Goal: Task Accomplishment & Management: Manage account settings

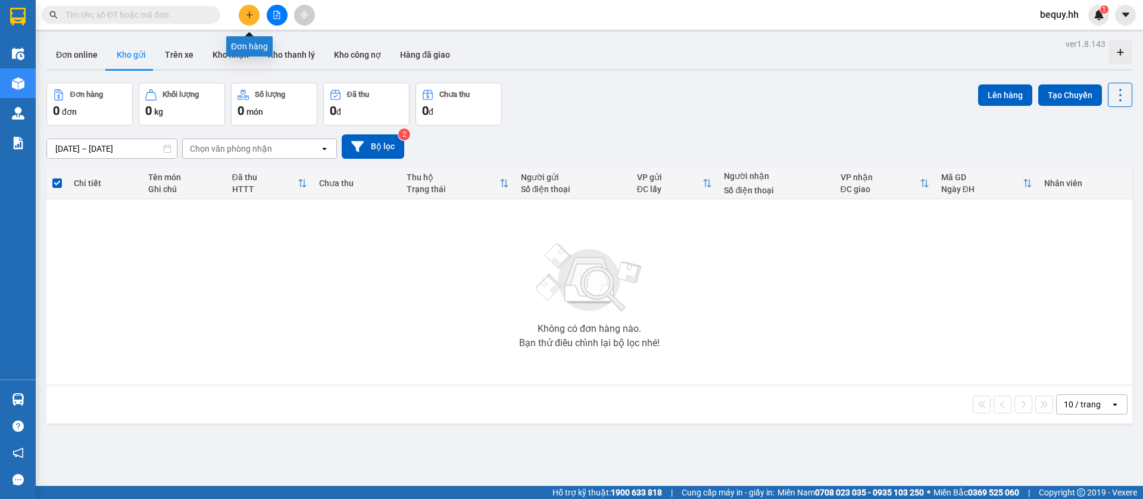
click at [250, 17] on icon "plus" at bounding box center [249, 15] width 8 height 8
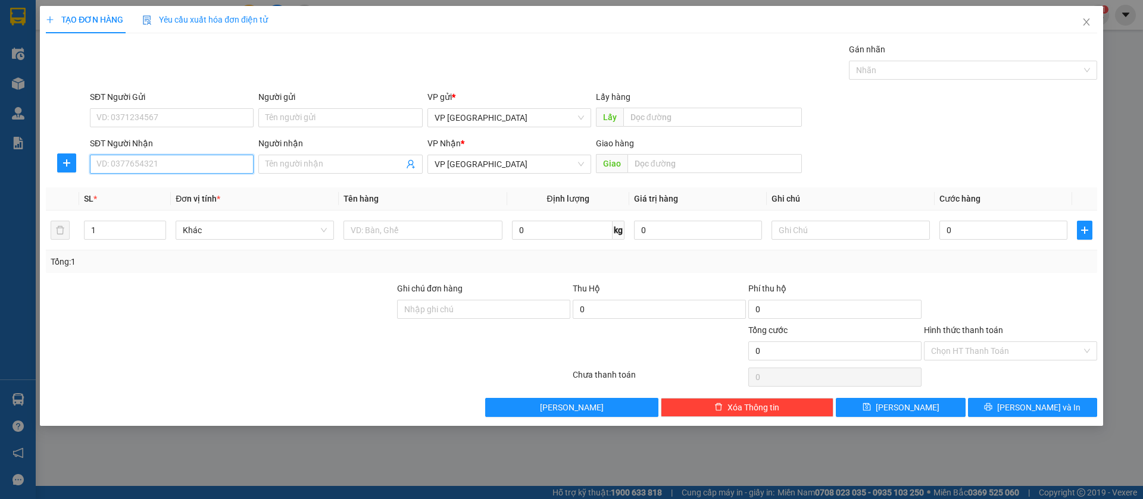
click at [216, 161] on input "SĐT Người Nhận" at bounding box center [172, 164] width 164 height 19
click at [171, 163] on input "SĐT Người Nhận" at bounding box center [172, 164] width 164 height 19
type input "0393374664"
click at [673, 170] on input "text" at bounding box center [714, 163] width 174 height 19
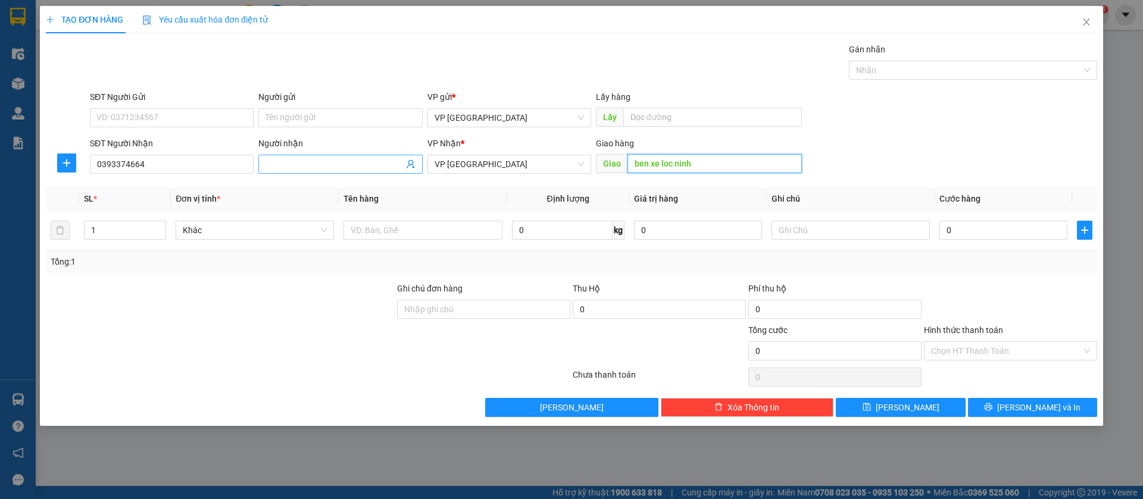
type input "ben xe loc ninh"
click at [330, 164] on input "Người nhận" at bounding box center [335, 164] width 138 height 13
type input "quan oc"
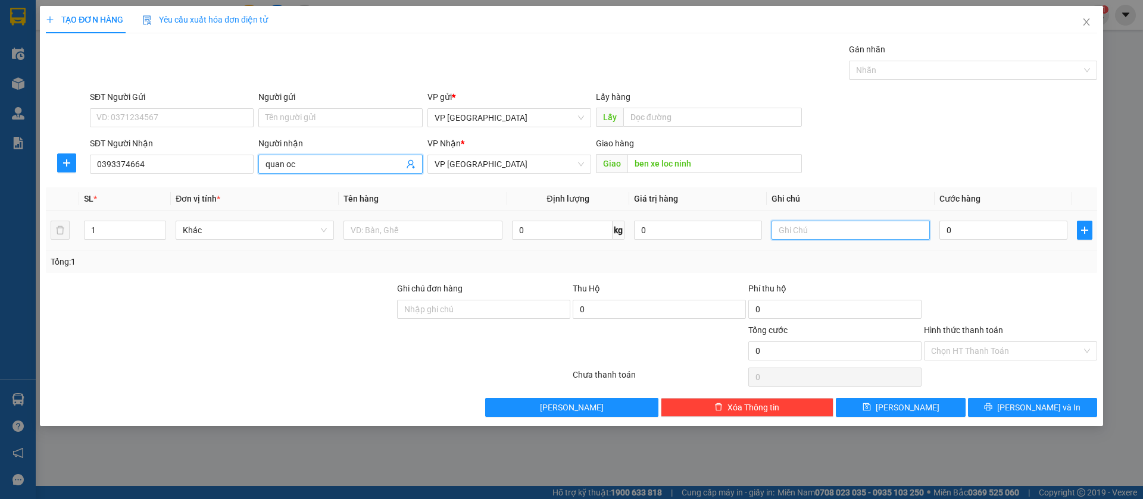
click at [803, 224] on input "text" at bounding box center [851, 230] width 158 height 19
type input "thu ho 6,350k"
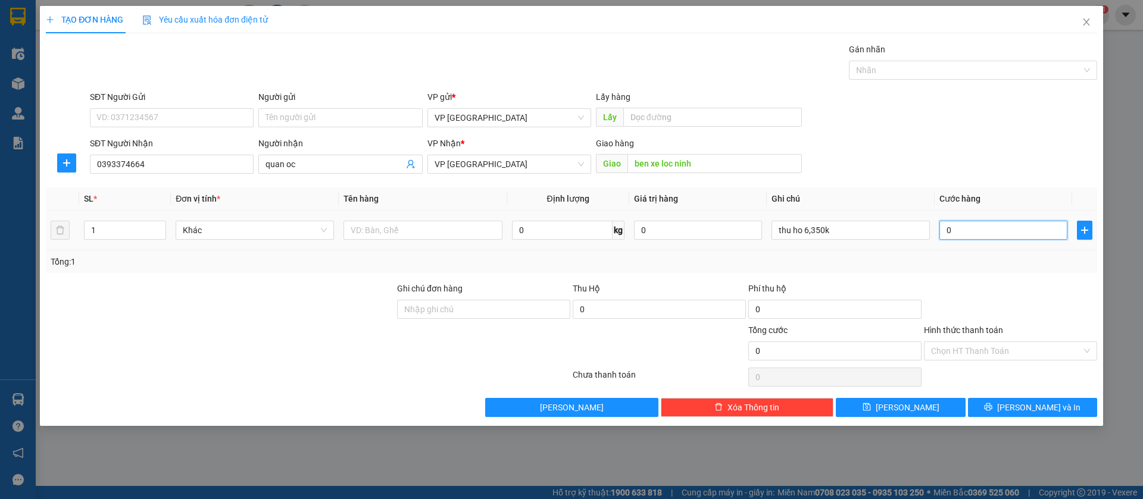
click at [1008, 227] on input "0" at bounding box center [1003, 230] width 128 height 19
type input "1"
type input "10"
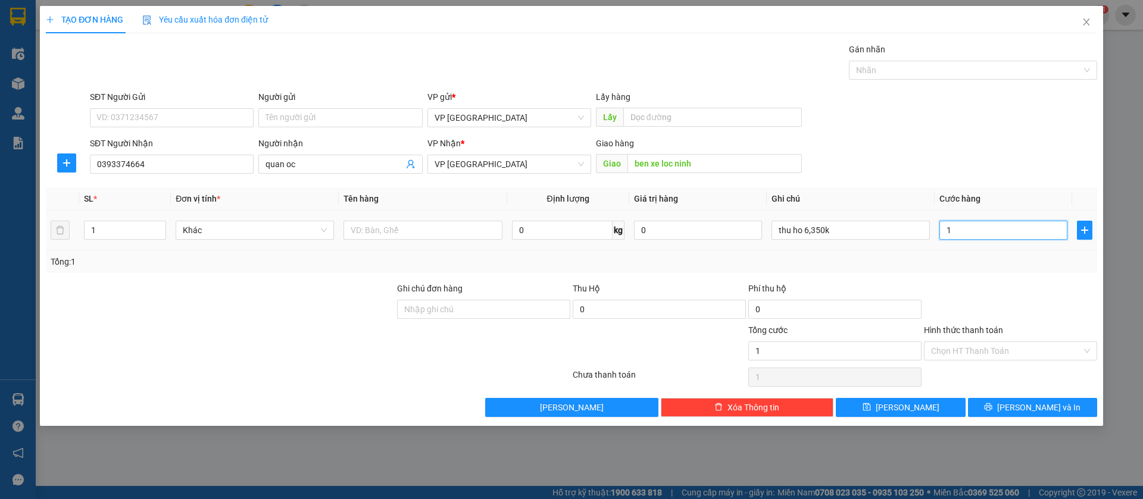
type input "10"
type input "100"
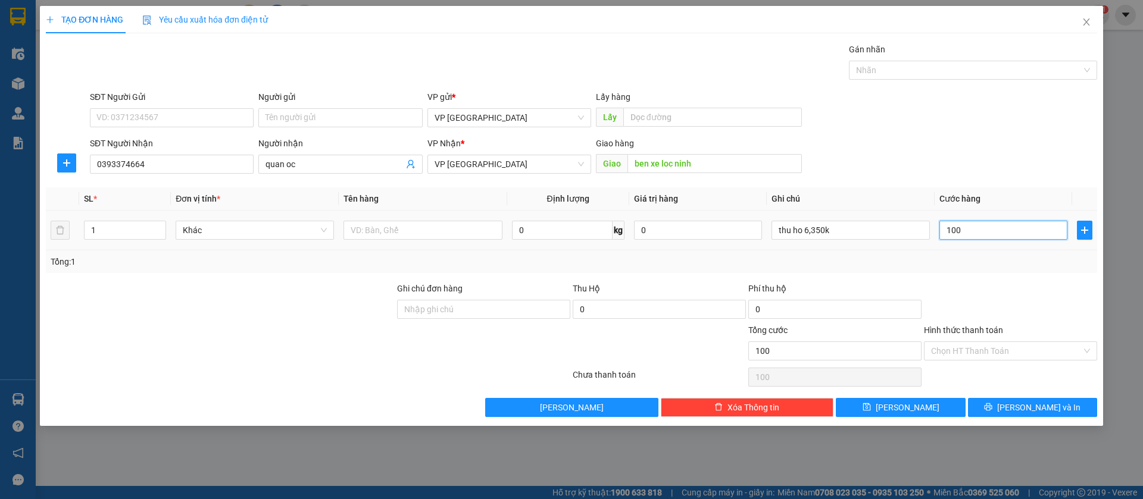
type input "1.000"
type input "10.000"
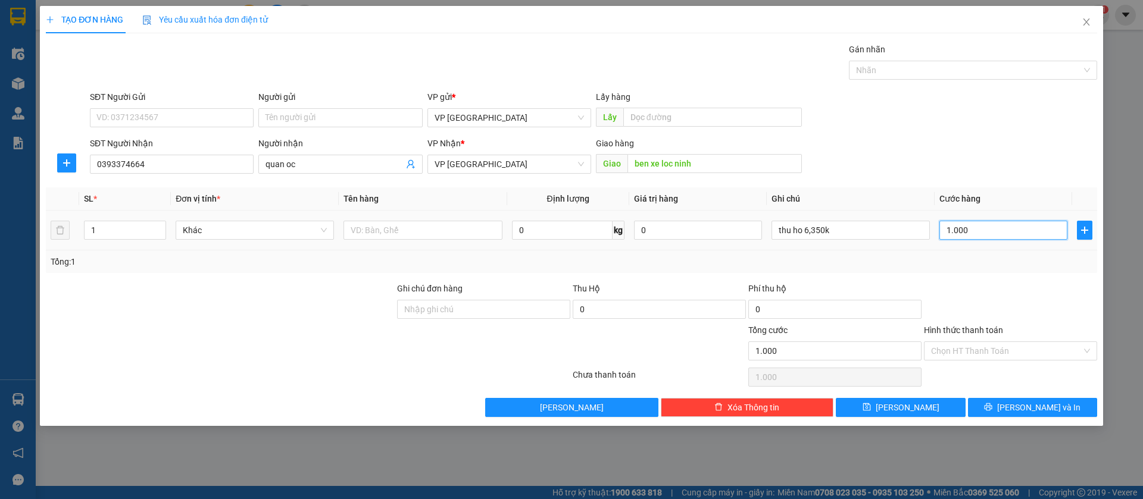
type input "10.000"
type input "100.000"
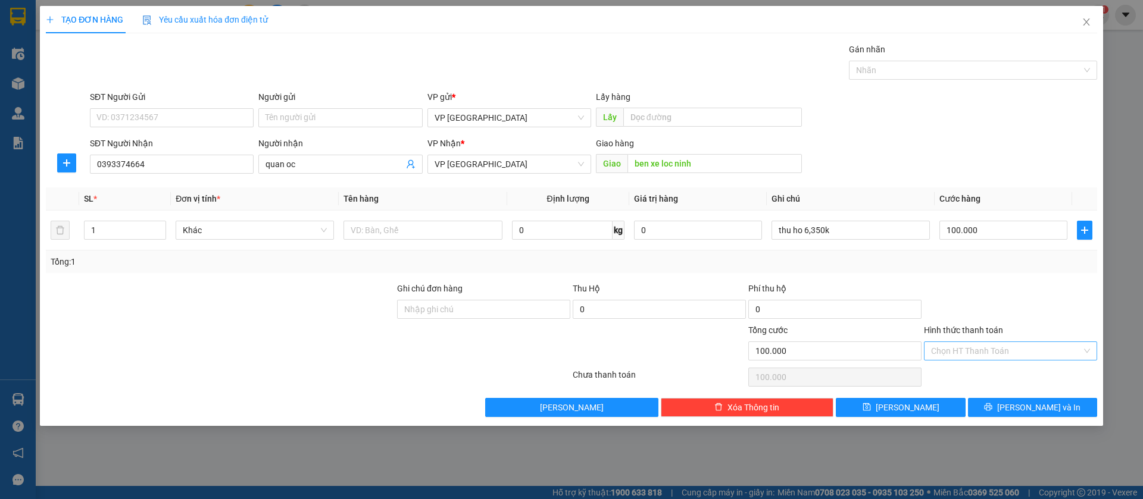
click at [1076, 346] on input "Hình thức thanh toán" at bounding box center [1006, 351] width 151 height 18
click at [963, 375] on div "Tại văn phòng" at bounding box center [1010, 375] width 159 height 13
type input "0"
click at [924, 408] on button "[PERSON_NAME]" at bounding box center [900, 407] width 129 height 19
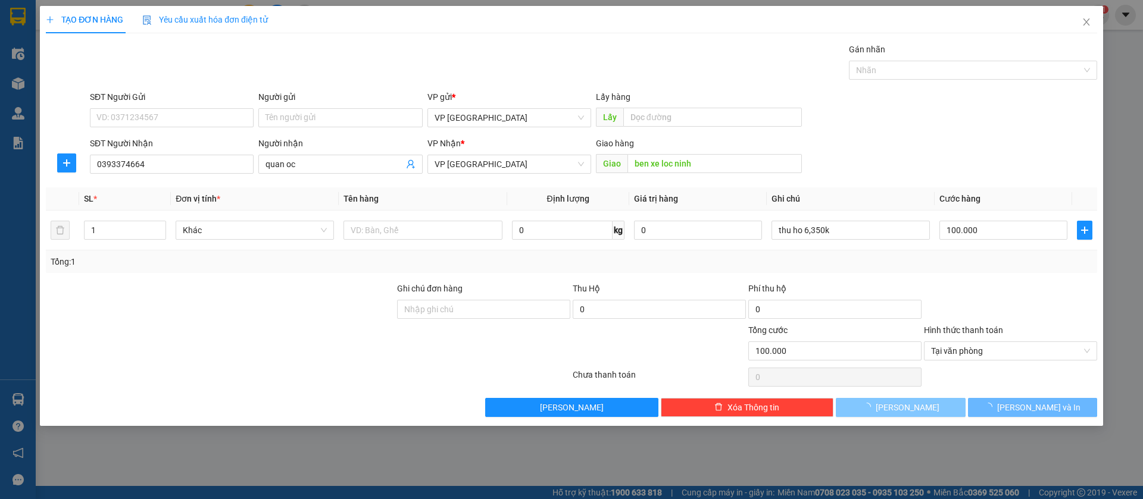
type input "0"
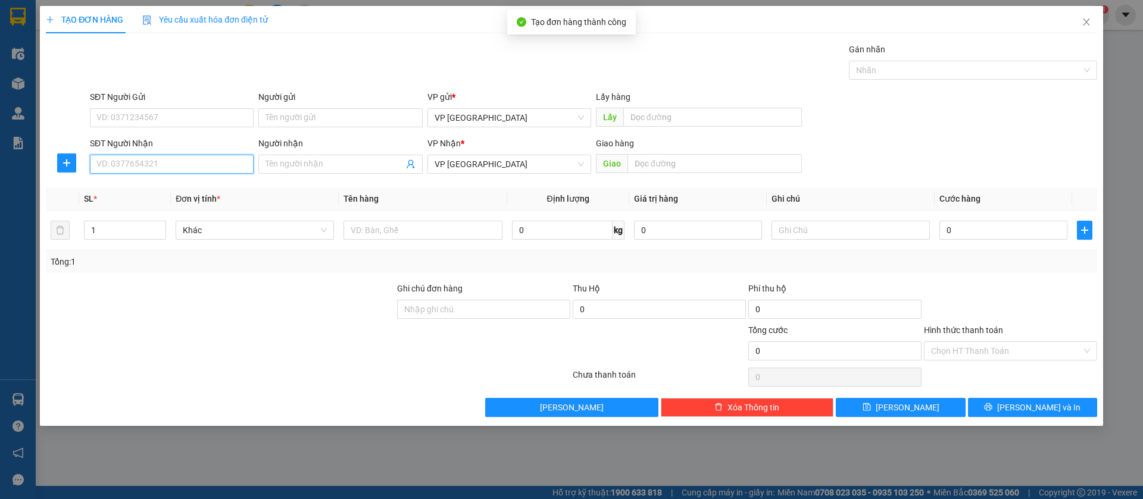
click at [237, 160] on input "SĐT Người Nhận" at bounding box center [172, 164] width 164 height 19
type input "0972419442"
click at [220, 187] on div "0972419442" at bounding box center [171, 188] width 149 height 13
type input "loc ninh"
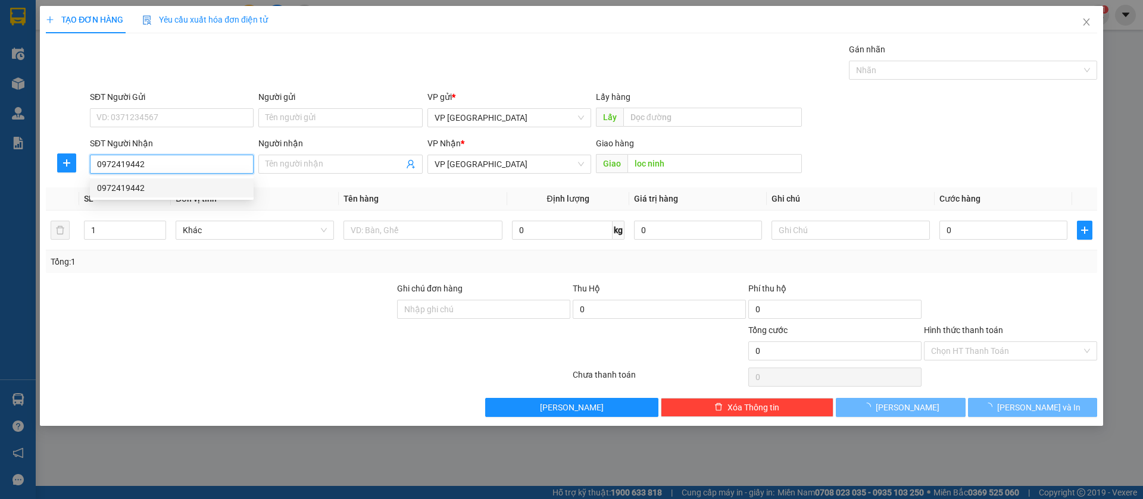
type input "120.000"
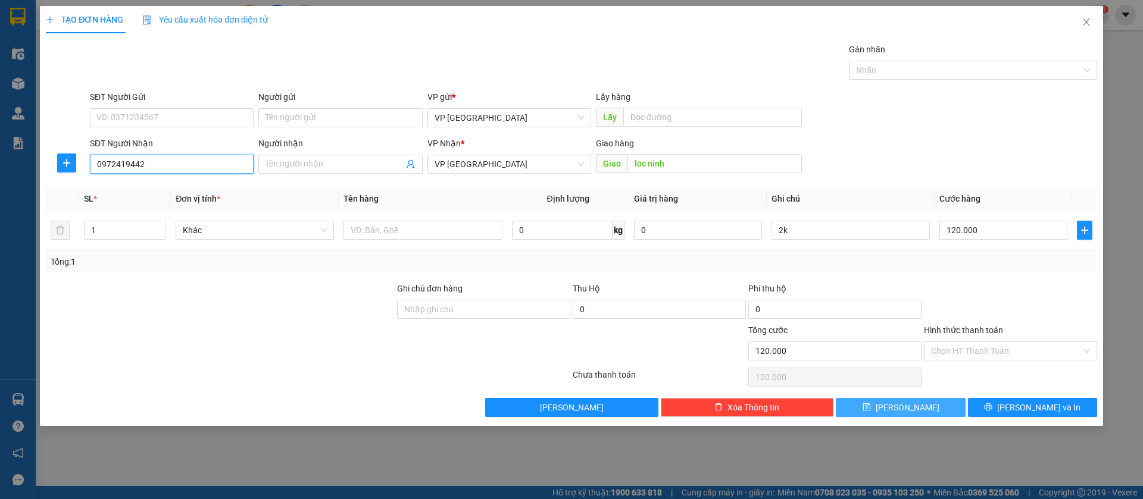
type input "0972419442"
click at [947, 408] on button "[PERSON_NAME]" at bounding box center [900, 407] width 129 height 19
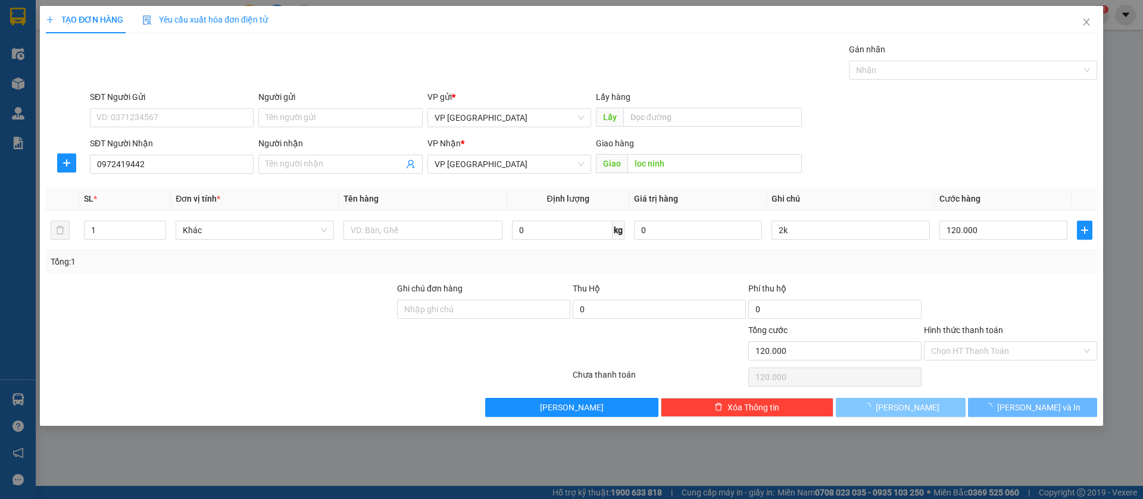
type input "0"
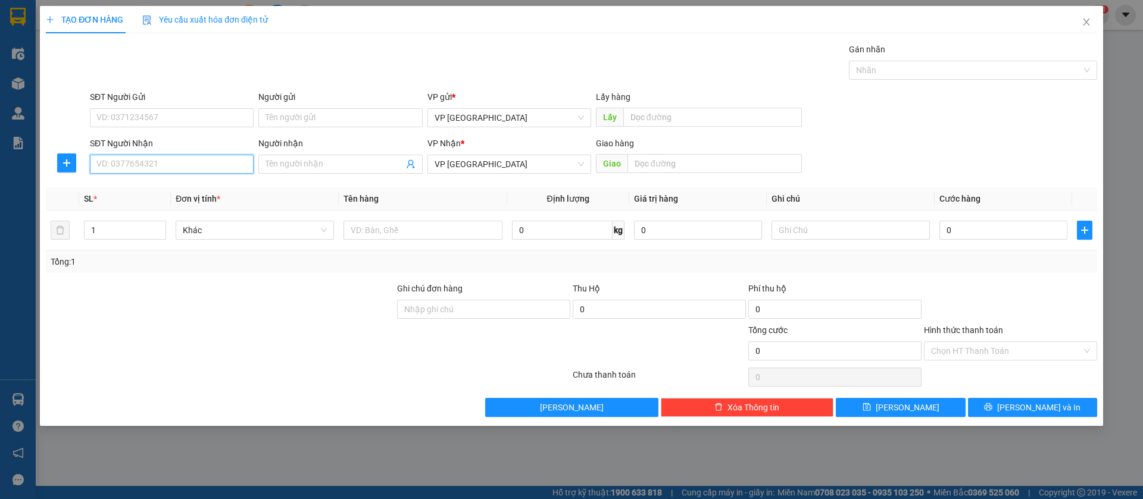
click at [236, 159] on input "SĐT Người Nhận" at bounding box center [172, 164] width 164 height 19
type input "0909366497"
click at [672, 165] on input "text" at bounding box center [714, 163] width 174 height 19
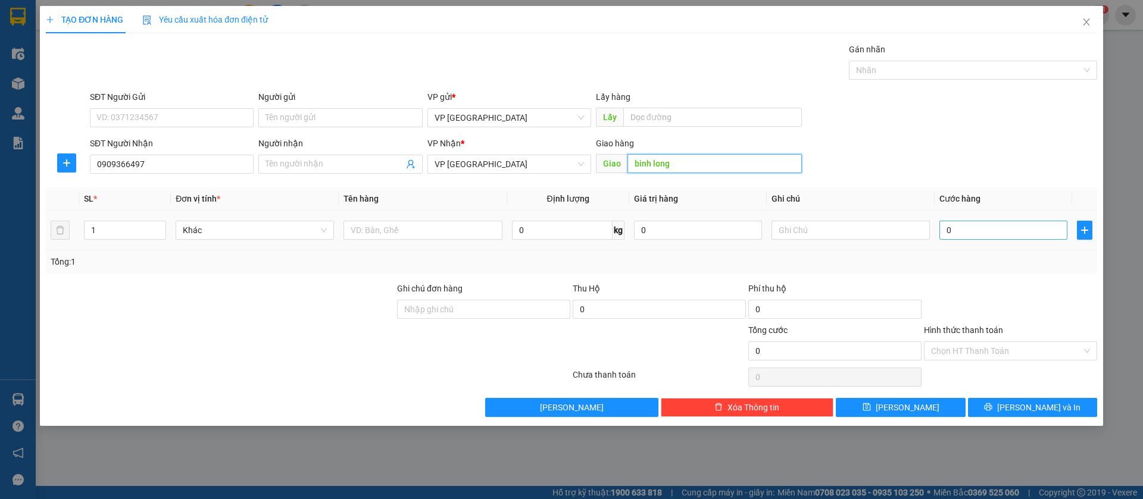
type input "binh long"
click at [958, 226] on input "0" at bounding box center [1003, 230] width 128 height 19
type input "5"
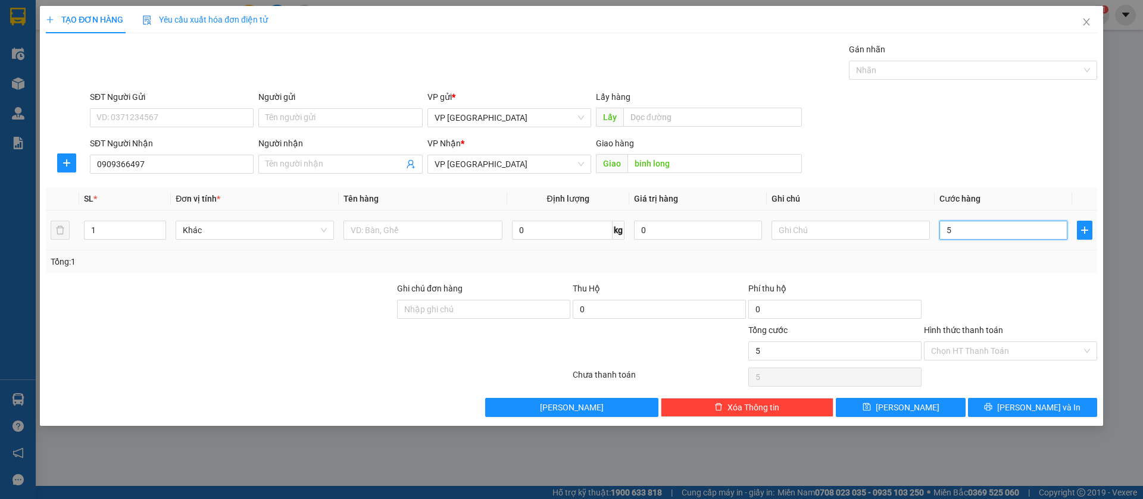
type input "50"
type input "500"
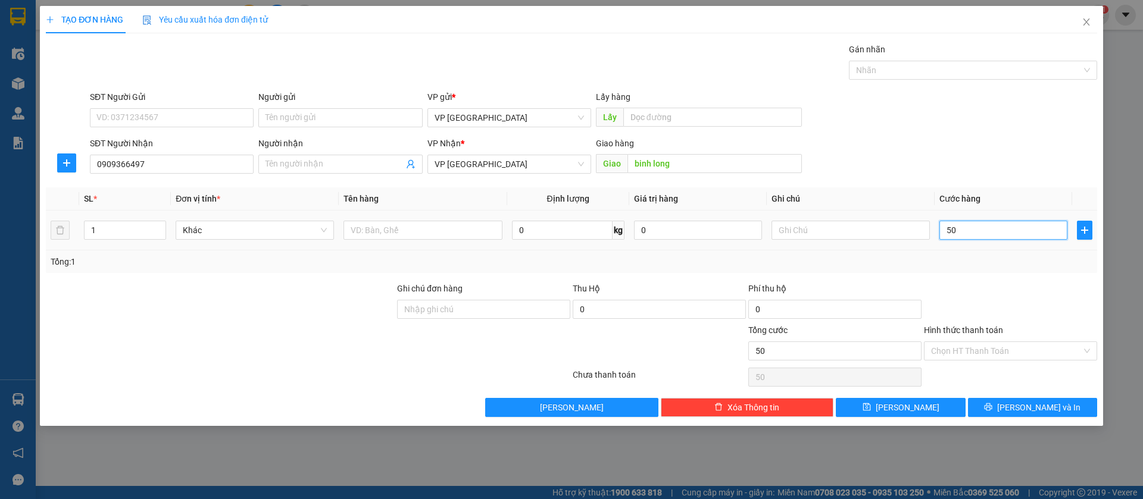
type input "500"
type input "5.000"
type input "50.000"
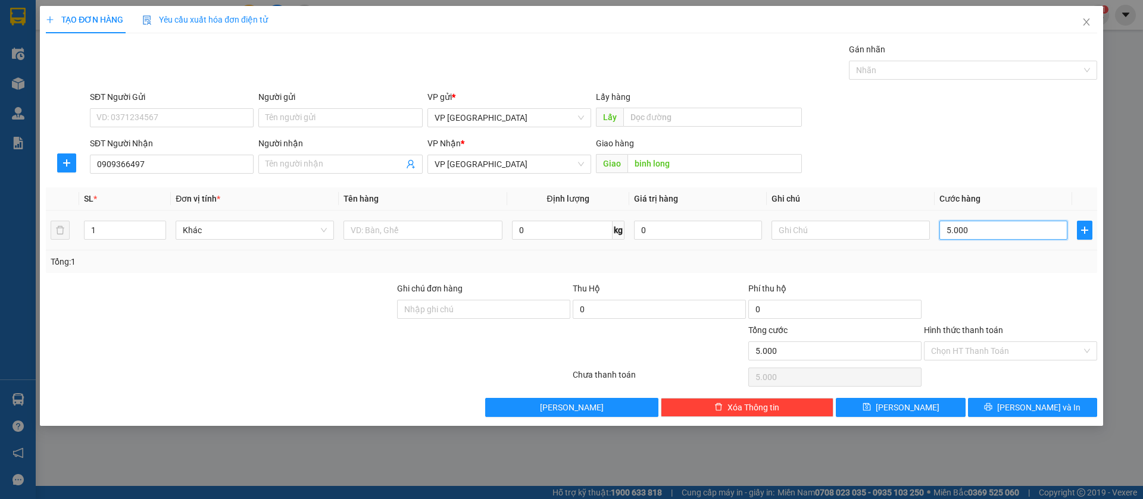
type input "50.000"
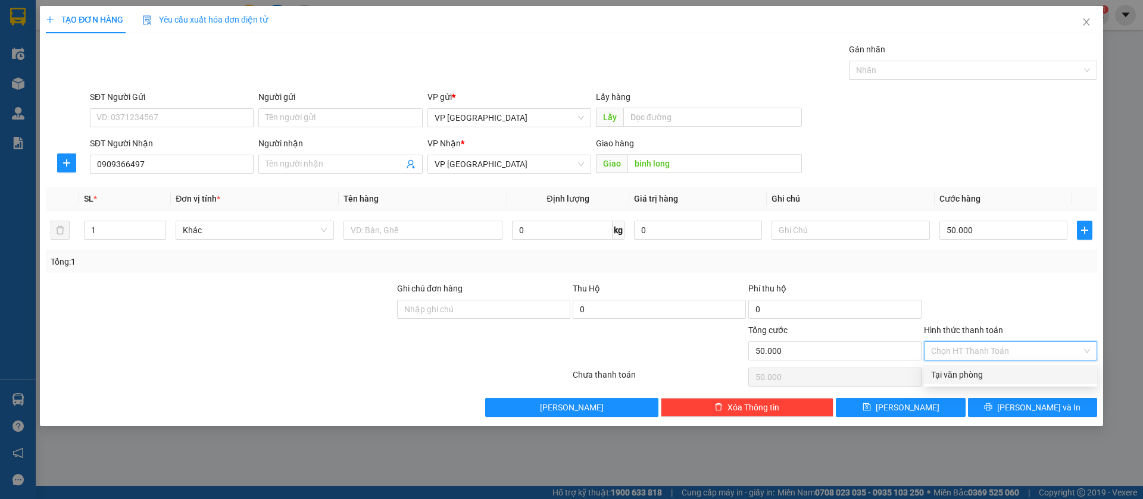
click at [1057, 351] on input "Hình thức thanh toán" at bounding box center [1006, 351] width 151 height 18
click at [1020, 370] on div "Tại văn phòng" at bounding box center [1010, 375] width 159 height 13
type input "0"
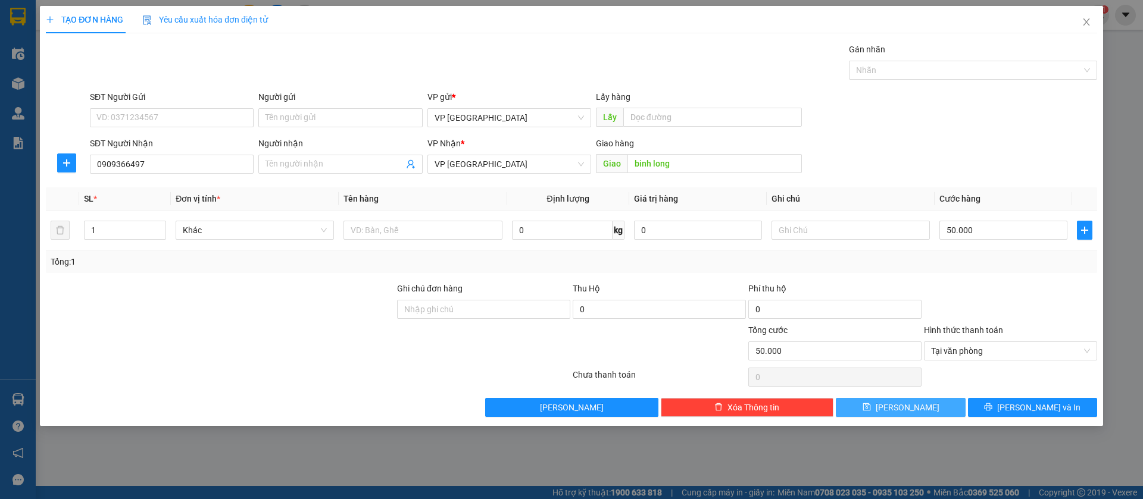
click at [871, 407] on icon "save" at bounding box center [867, 407] width 8 height 8
type input "0"
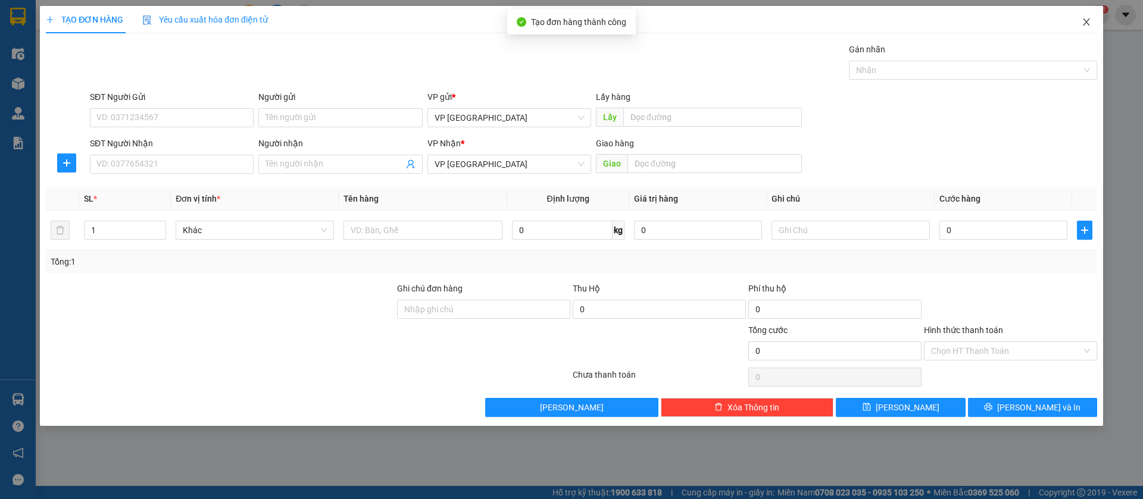
click at [1085, 18] on icon "close" at bounding box center [1087, 22] width 10 height 10
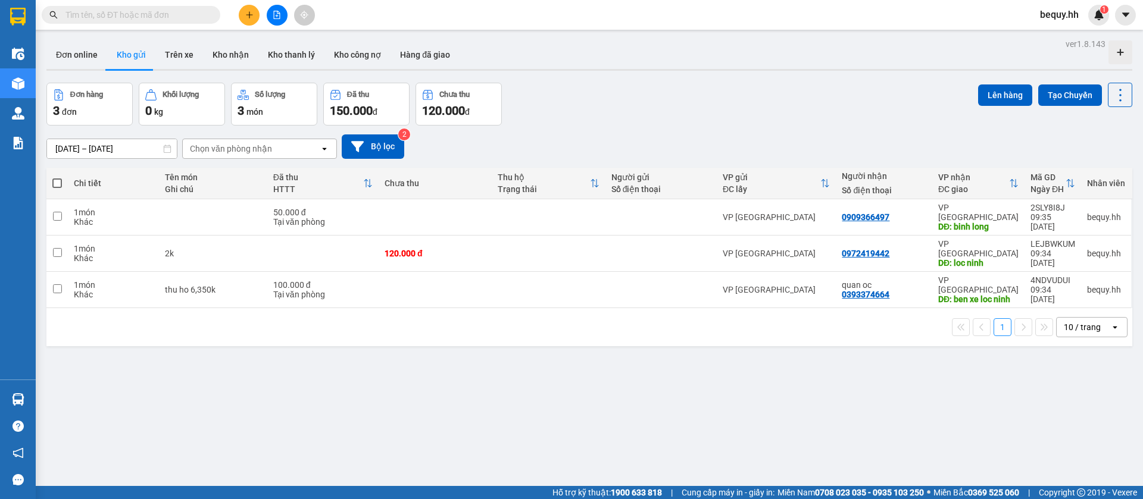
click at [60, 181] on span at bounding box center [57, 184] width 10 height 10
click at [57, 177] on input "checkbox" at bounding box center [57, 177] width 0 height 0
checkbox input "true"
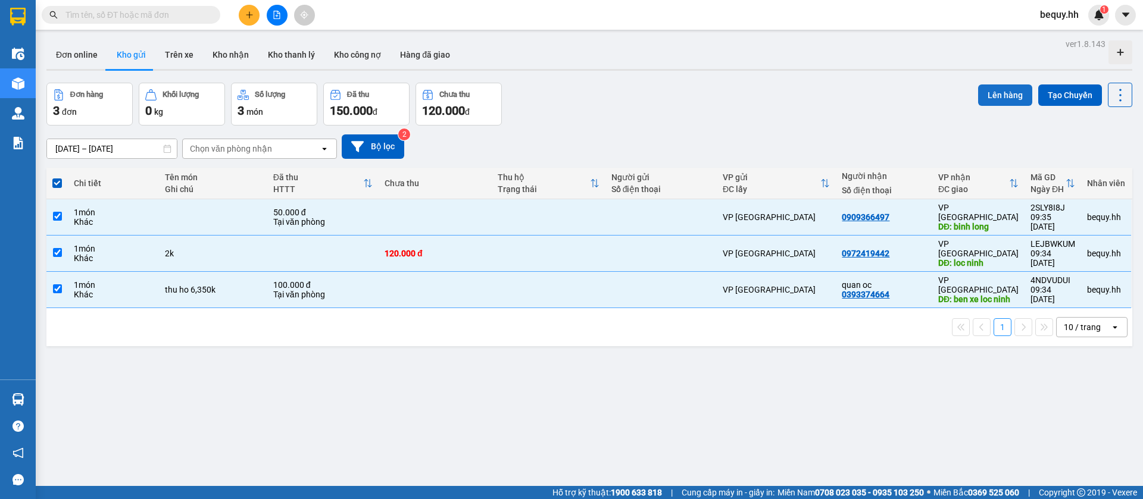
click at [978, 89] on button "Lên hàng" at bounding box center [1005, 95] width 54 height 21
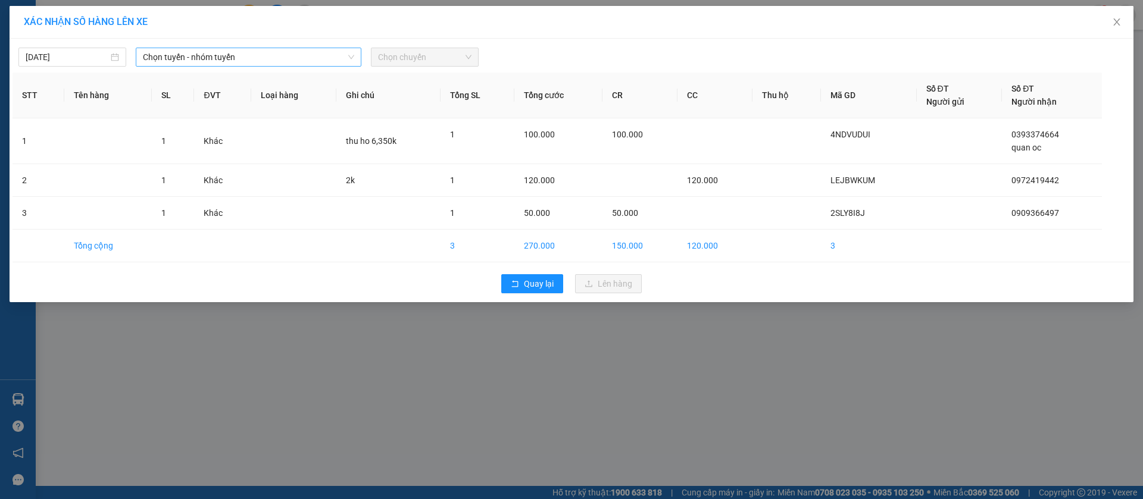
click at [296, 56] on span "Chọn tuyến - nhóm tuyến" at bounding box center [248, 57] width 211 height 18
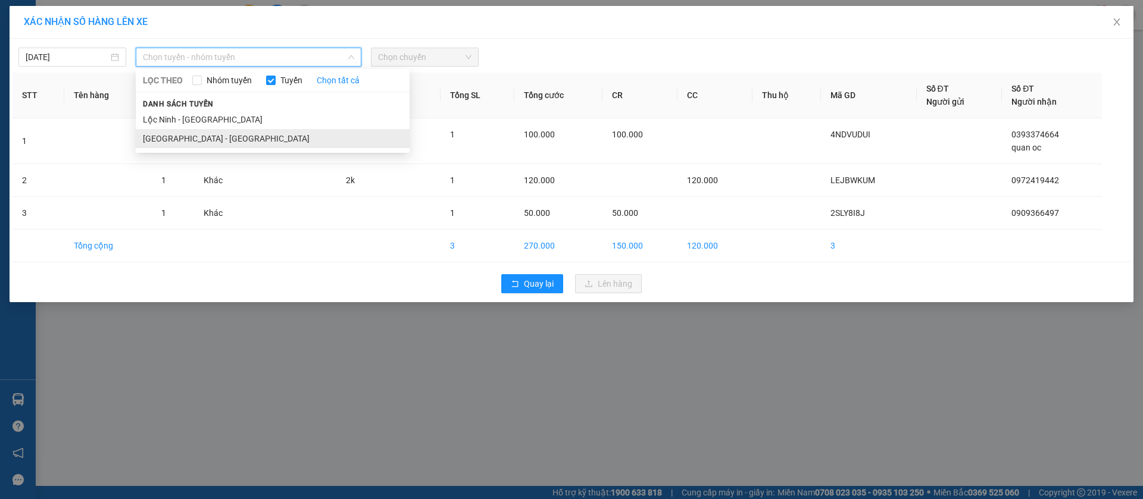
click at [250, 136] on li "[GEOGRAPHIC_DATA] - [GEOGRAPHIC_DATA]" at bounding box center [273, 138] width 274 height 19
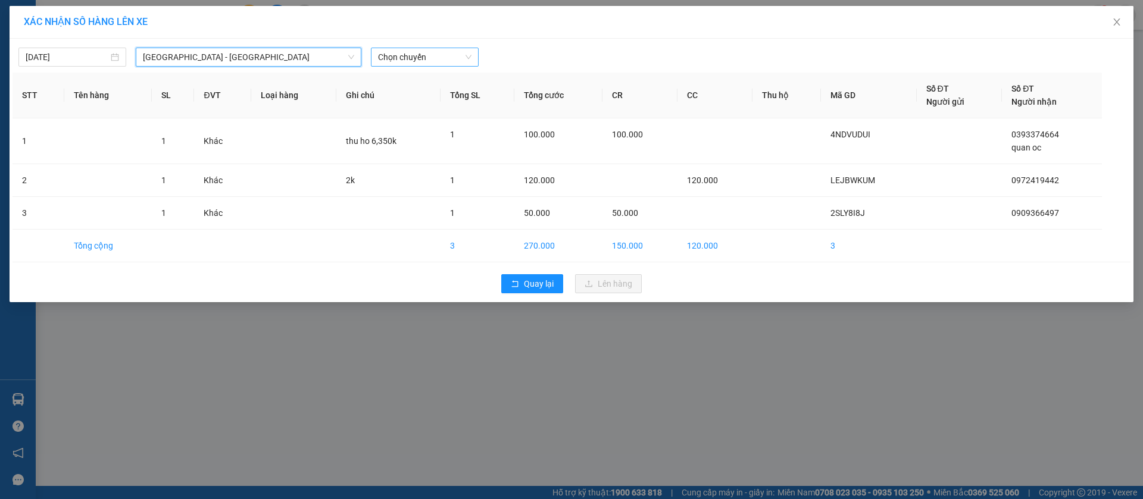
click at [396, 59] on span "Chọn chuyến" at bounding box center [424, 57] width 93 height 18
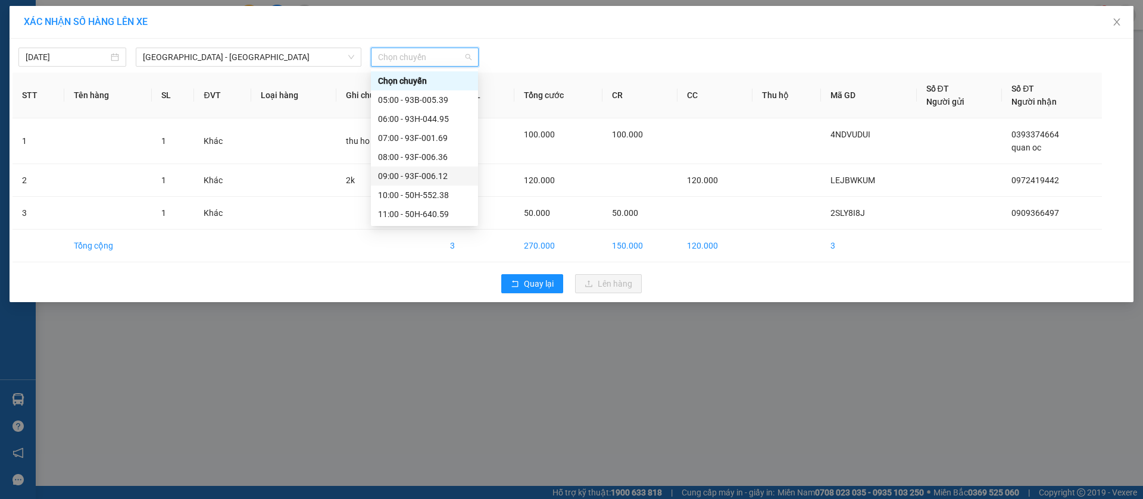
click at [414, 172] on div "09:00 - 93F-006.12" at bounding box center [424, 176] width 93 height 13
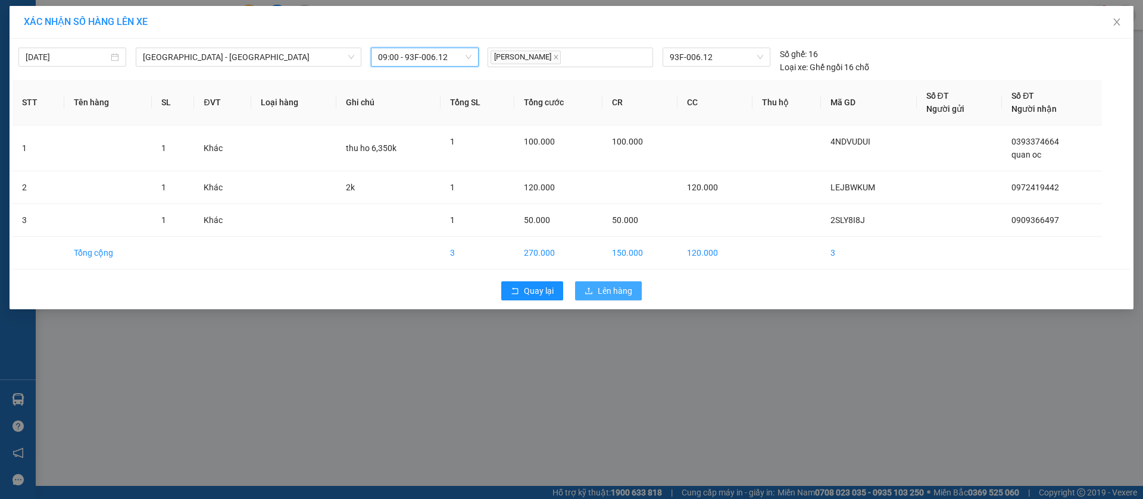
click at [624, 296] on span "Lên hàng" at bounding box center [615, 291] width 35 height 13
